Goal: Task Accomplishment & Management: Manage account settings

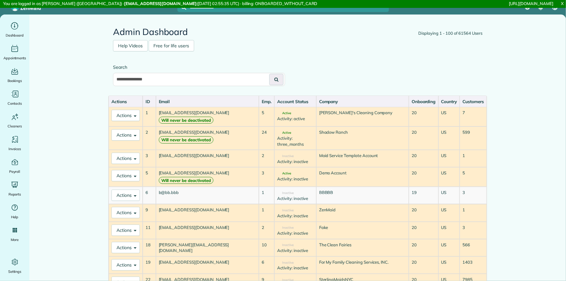
type input "**********"
click at [269, 74] on button at bounding box center [276, 79] width 14 height 11
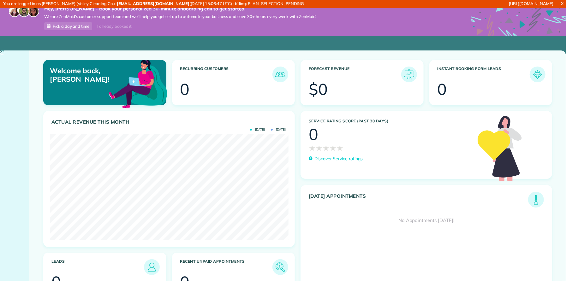
scroll to position [106, 239]
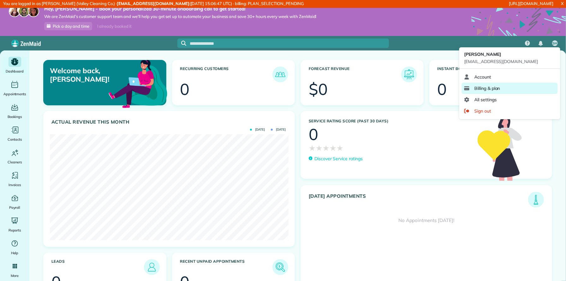
click at [530, 88] on link "Billing & plan" at bounding box center [510, 88] width 96 height 11
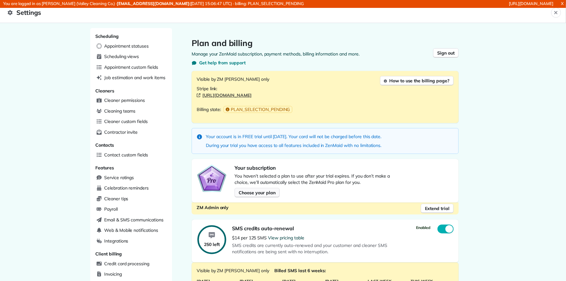
click at [256, 190] on span "Choose your plan" at bounding box center [257, 193] width 37 height 6
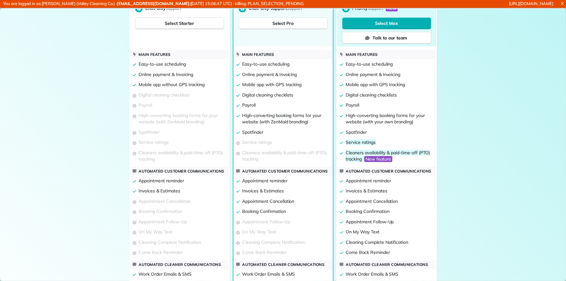
scroll to position [170, 0]
